Goal: Task Accomplishment & Management: Manage account settings

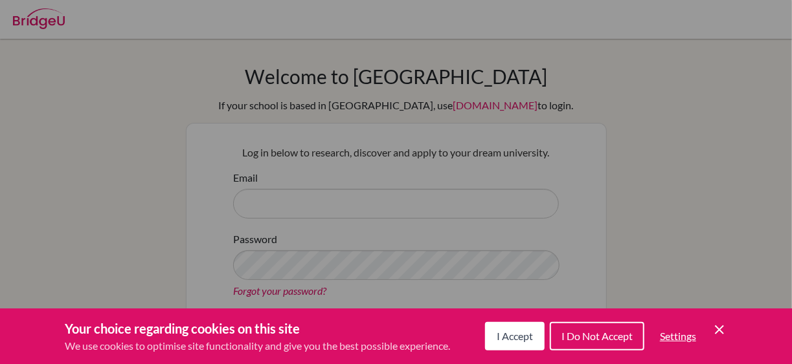
click at [721, 327] on icon "Cookie Control Close Icon" at bounding box center [719, 330] width 16 height 16
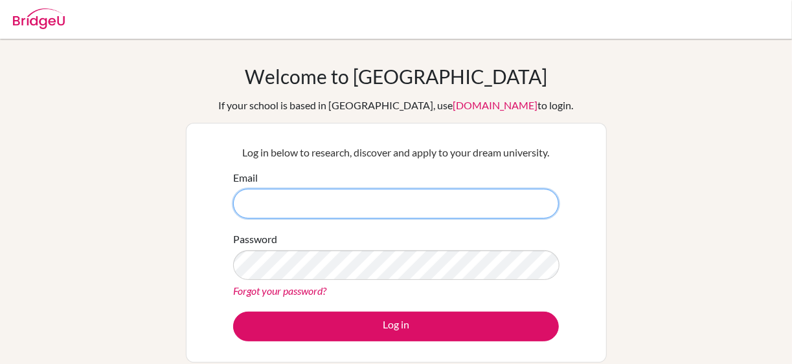
click at [386, 199] on input "Email" at bounding box center [396, 204] width 326 height 30
type input "dvrecinos@happydaysfreedom.com"
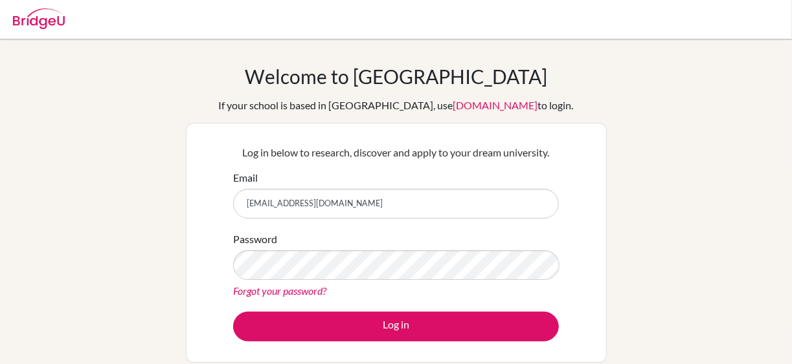
click at [270, 291] on link "Forgot your password?" at bounding box center [279, 291] width 93 height 12
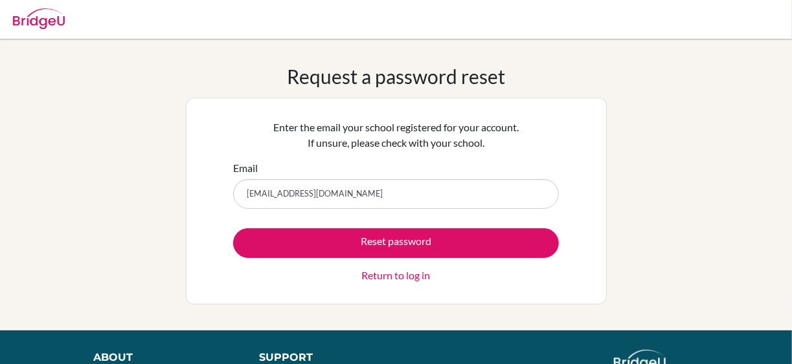
type input "[EMAIL_ADDRESS][DOMAIN_NAME]"
click at [233, 228] on button "Reset password" at bounding box center [396, 243] width 326 height 30
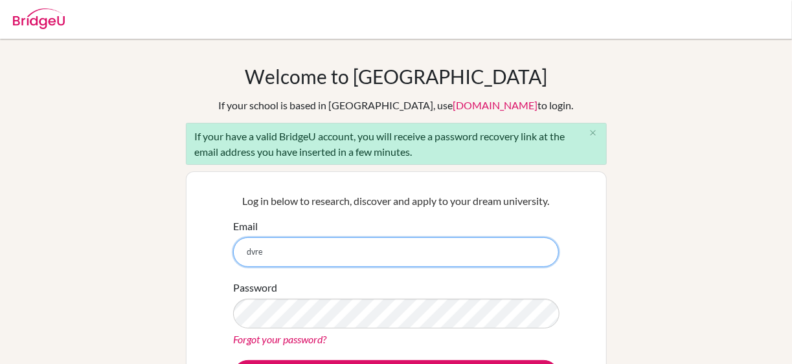
type input "[EMAIL_ADDRESS][DOMAIN_NAME]"
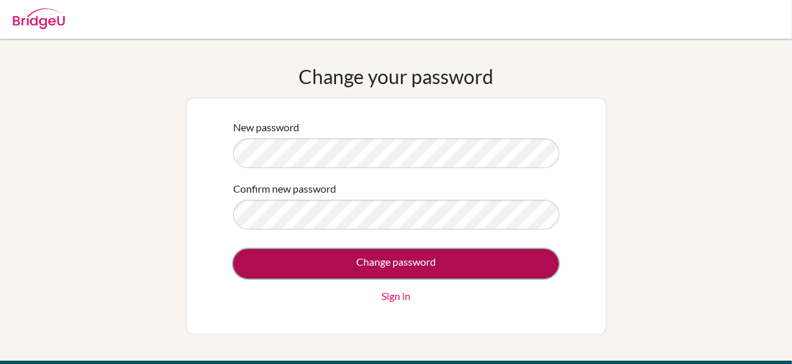
click at [430, 263] on input "Change password" at bounding box center [396, 264] width 326 height 30
